Goal: Register for event/course

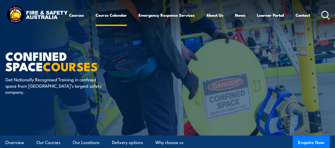
click at [96, 21] on link "Course Calendar" at bounding box center [111, 15] width 31 height 13
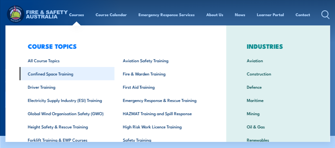
click at [70, 73] on link "Confined Space Training" at bounding box center [66, 73] width 95 height 13
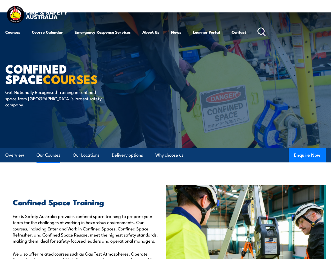
click at [56, 156] on link "Our Courses" at bounding box center [49, 155] width 24 height 14
click at [264, 30] on icon at bounding box center [262, 32] width 8 height 9
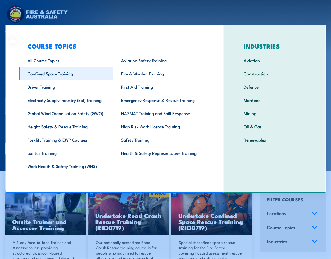
click at [72, 71] on link "Confined Space Training" at bounding box center [66, 73] width 94 height 13
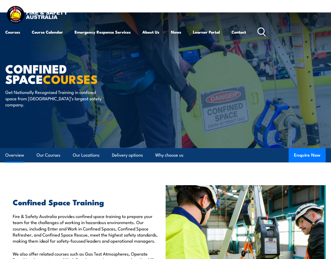
click at [13, 153] on link "Overview" at bounding box center [14, 155] width 19 height 14
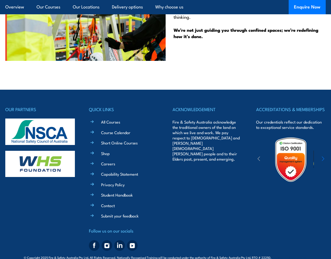
scroll to position [1358, 0]
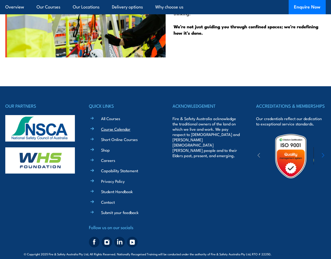
click at [109, 126] on link "Course Calendar" at bounding box center [115, 129] width 29 height 6
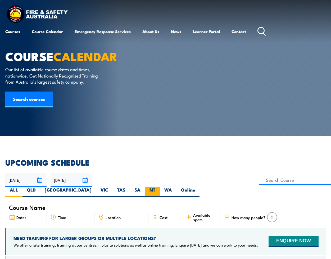
click at [160, 187] on label "NT" at bounding box center [152, 192] width 15 height 10
click at [159, 187] on input "NT" at bounding box center [156, 188] width 3 height 3
radio input "true"
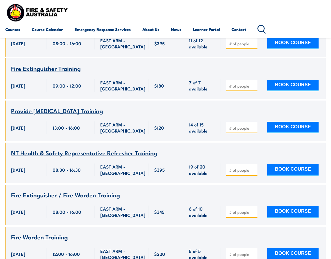
scroll to position [635, 0]
